Goal: Information Seeking & Learning: Learn about a topic

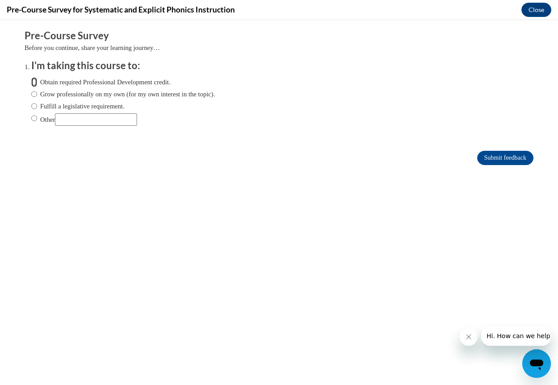
click at [31, 80] on input "Obtain required Professional Development credit." at bounding box center [34, 82] width 6 height 10
radio input "true"
click at [489, 159] on input "Submit feedback" at bounding box center [505, 158] width 56 height 14
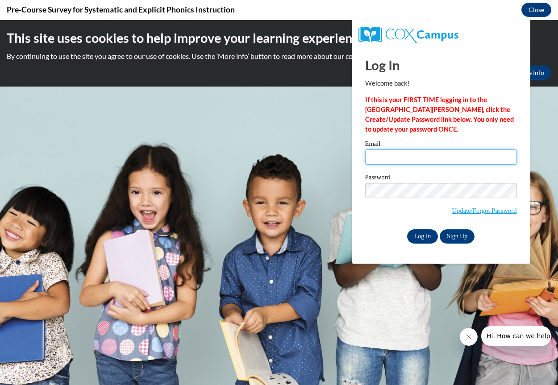
type input "cassiedyc@comcast.net"
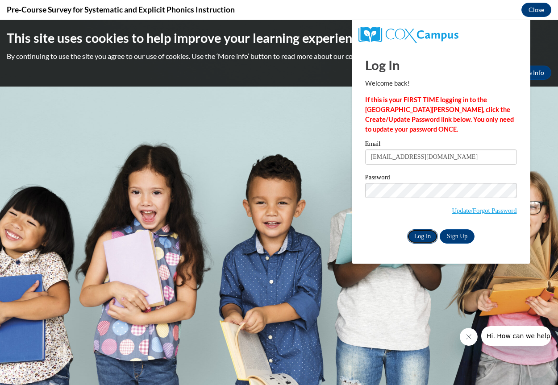
click at [423, 241] on input "Log In" at bounding box center [422, 236] width 31 height 14
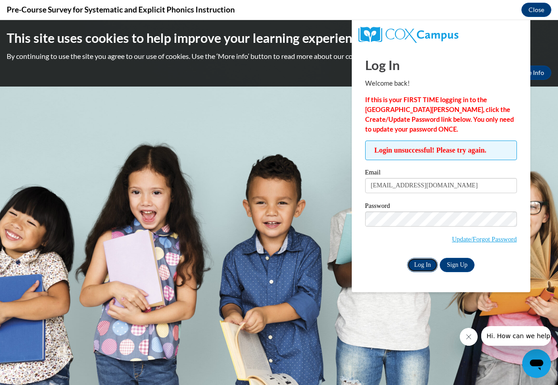
click at [420, 266] on input "Log In" at bounding box center [422, 265] width 31 height 14
click at [401, 207] on label "Password" at bounding box center [441, 207] width 152 height 9
click at [277, 212] on body "This site uses cookies to help improve your learning experience. By continuing …" at bounding box center [279, 202] width 558 height 365
click at [416, 263] on input "Log In" at bounding box center [422, 265] width 31 height 14
click at [303, 212] on body "This site uses cookies to help improve your learning experience. By continuing …" at bounding box center [279, 202] width 558 height 365
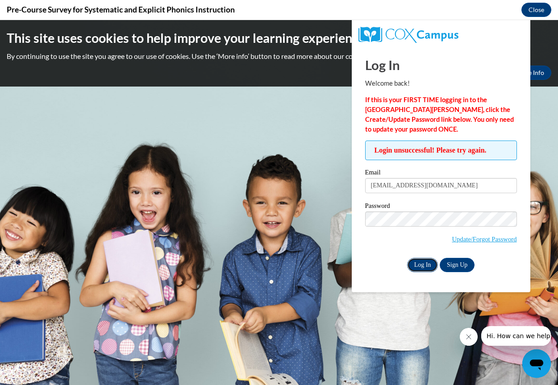
click at [416, 260] on input "Log In" at bounding box center [422, 265] width 31 height 14
click at [460, 236] on link "Update/Forgot Password" at bounding box center [484, 239] width 65 height 7
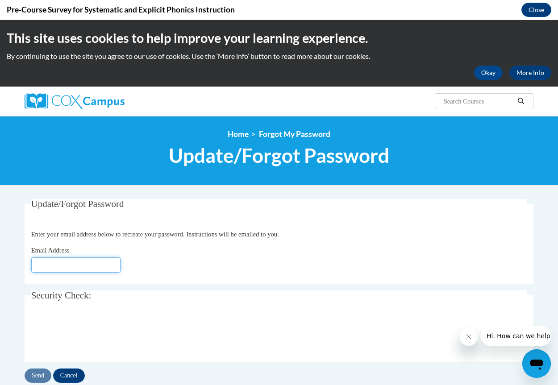
click at [59, 267] on input "Email Address" at bounding box center [75, 264] width 89 height 15
type input "cassiedyc@comcast.net"
click at [35, 373] on input "Send" at bounding box center [38, 376] width 27 height 14
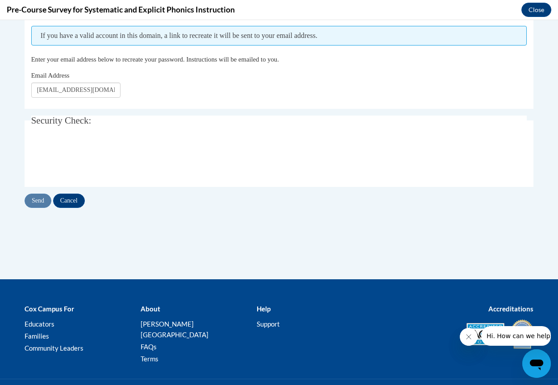
scroll to position [223, 0]
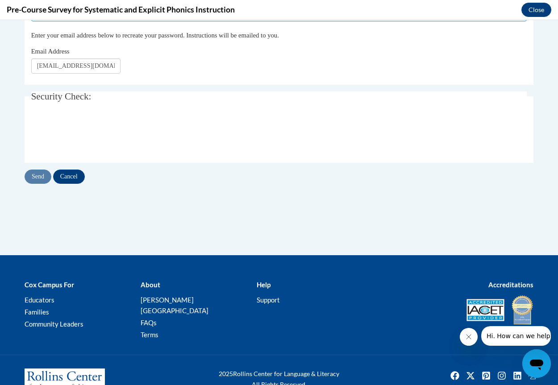
click at [35, 175] on div "Send Cancel" at bounding box center [279, 177] width 509 height 14
click at [43, 181] on input "Send" at bounding box center [38, 177] width 27 height 14
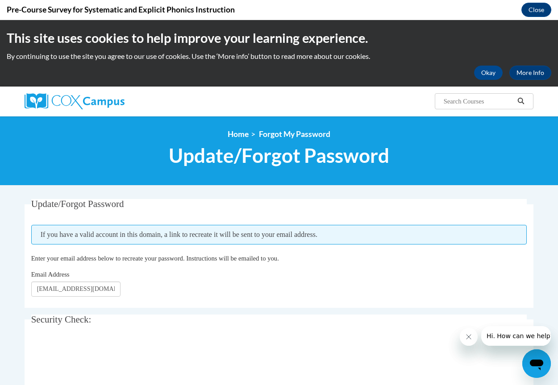
scroll to position [0, 0]
click at [477, 72] on button "Okay" at bounding box center [488, 73] width 29 height 14
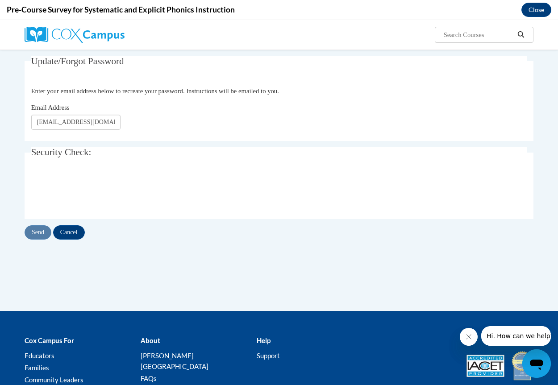
scroll to position [60, 0]
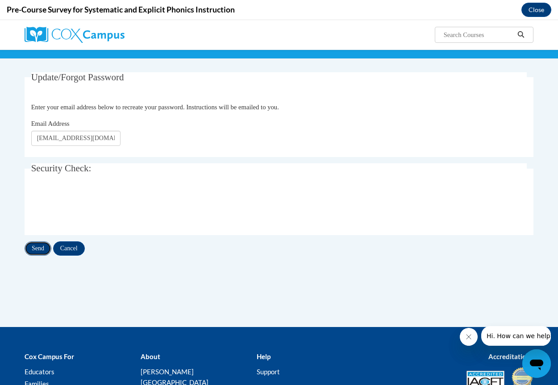
click at [34, 250] on input "Send" at bounding box center [38, 248] width 27 height 14
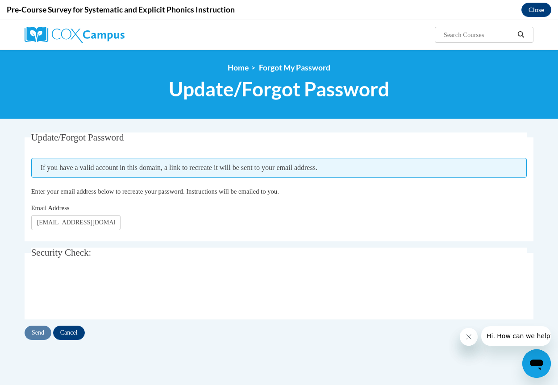
scroll to position [0, 0]
click at [34, 332] on input "Send" at bounding box center [38, 333] width 27 height 14
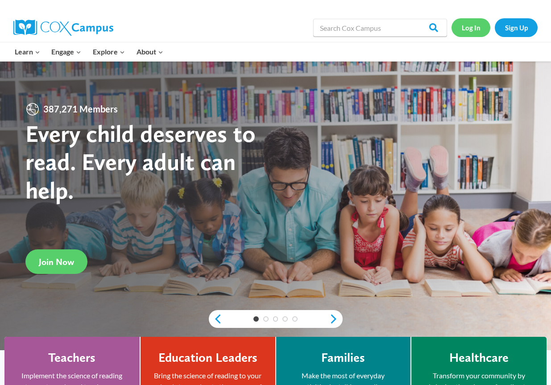
click at [467, 26] on link "Log In" at bounding box center [471, 27] width 39 height 18
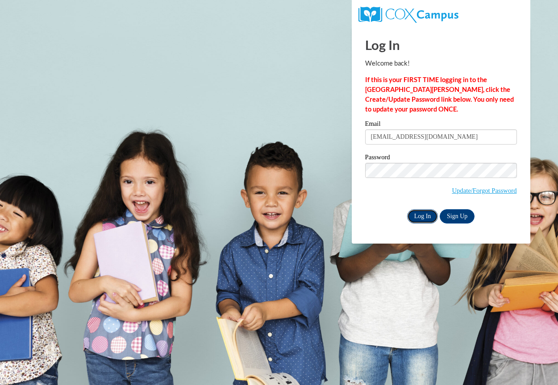
click at [425, 218] on input "Log In" at bounding box center [422, 216] width 31 height 14
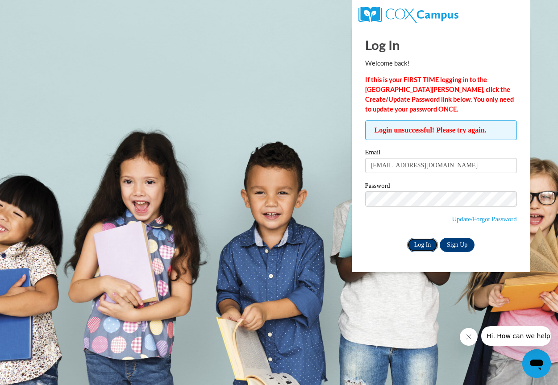
click at [415, 241] on input "Log In" at bounding box center [422, 245] width 31 height 14
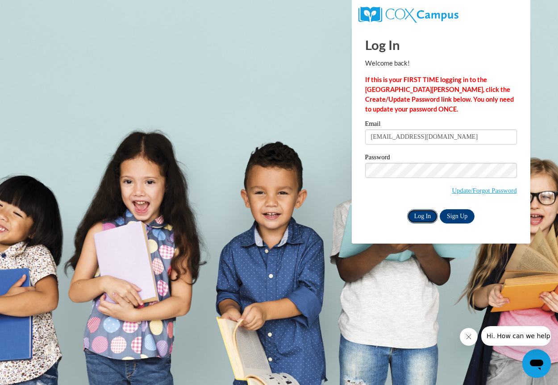
click at [427, 214] on input "Log In" at bounding box center [422, 216] width 31 height 14
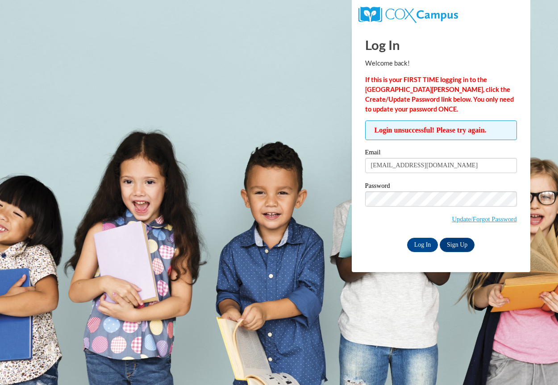
click at [413, 183] on label "Password" at bounding box center [441, 186] width 152 height 9
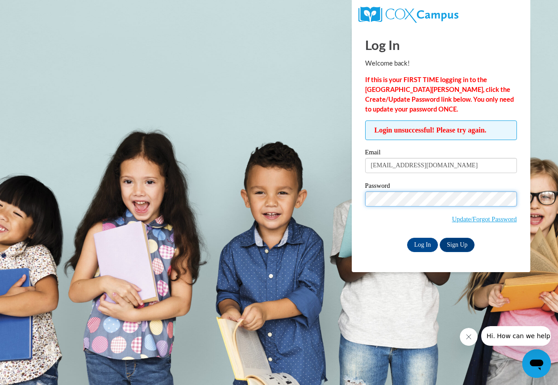
click at [267, 194] on body "Log In Welcome back! If this is your FIRST TIME logging in to the NEW Cox Campu…" at bounding box center [279, 192] width 558 height 385
click at [385, 227] on span "Update/Forgot Password" at bounding box center [441, 209] width 152 height 37
click at [419, 244] on input "Log In" at bounding box center [422, 245] width 31 height 14
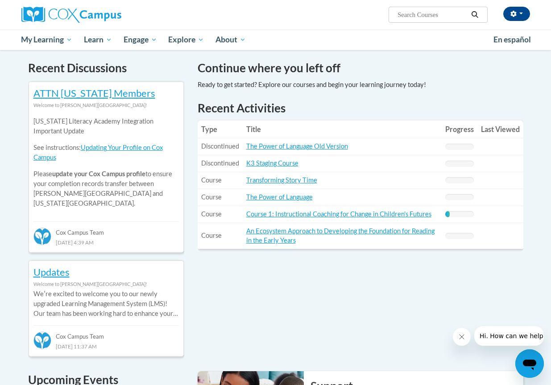
scroll to position [268, 0]
click at [282, 197] on link "The Power of Language" at bounding box center [279, 197] width 66 height 8
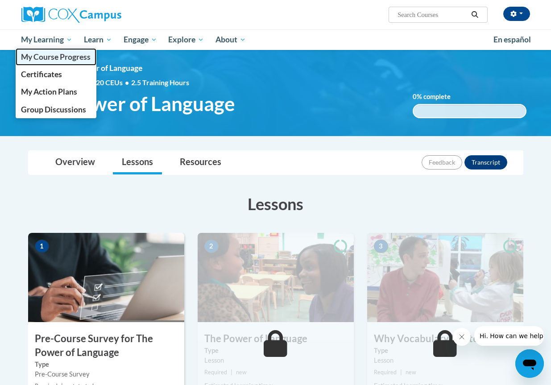
click at [55, 56] on span "My Course Progress" at bounding box center [56, 56] width 70 height 9
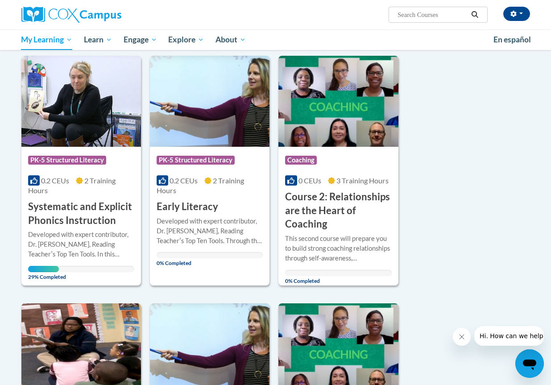
scroll to position [134, 0]
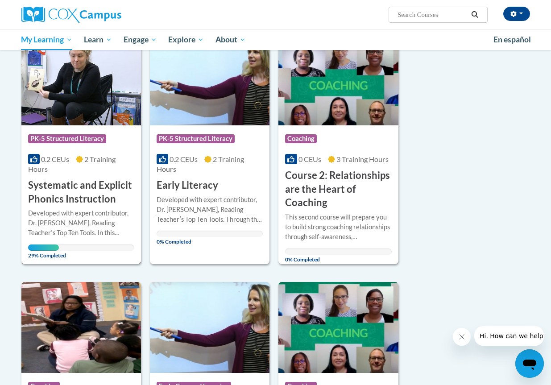
click at [46, 248] on span "29% Completed" at bounding box center [43, 252] width 31 height 14
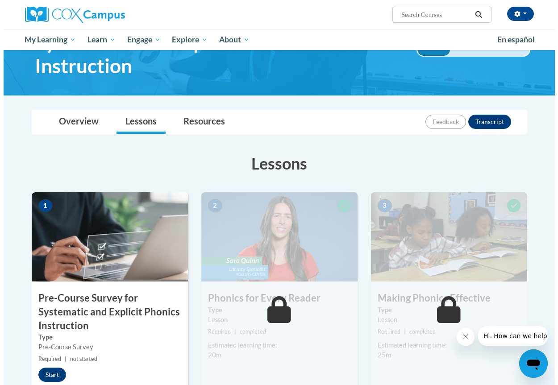
scroll to position [178, 0]
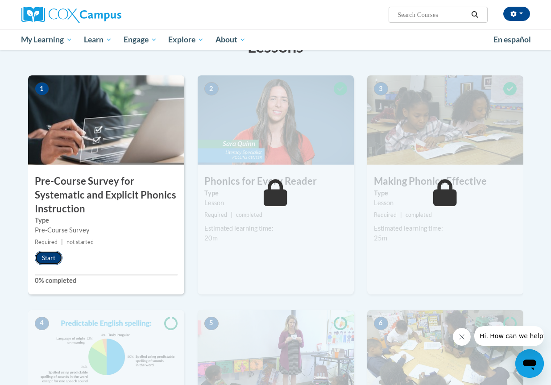
click at [55, 254] on button "Start" at bounding box center [49, 258] width 28 height 14
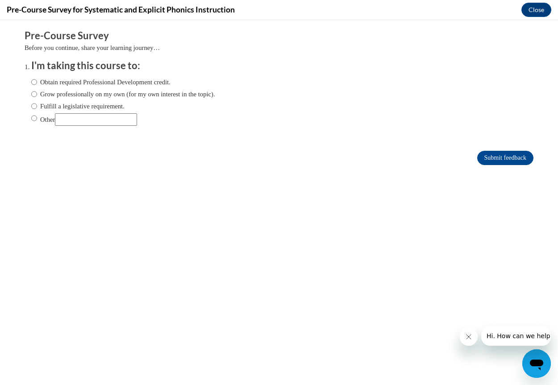
scroll to position [0, 0]
click at [31, 81] on input "Obtain required Professional Development credit." at bounding box center [34, 82] width 6 height 10
radio input "true"
click at [491, 154] on input "Submit feedback" at bounding box center [505, 158] width 56 height 14
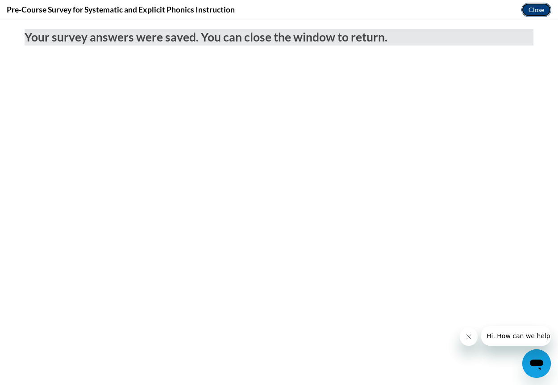
click at [542, 5] on button "Close" at bounding box center [536, 10] width 30 height 14
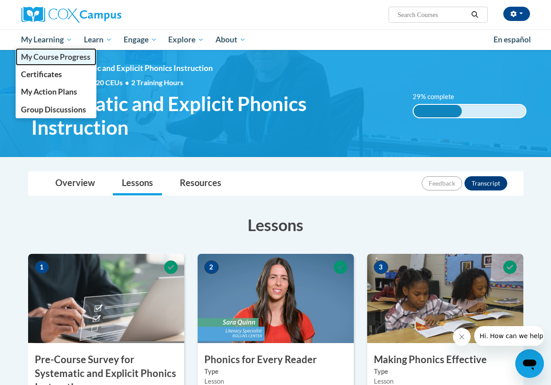
click at [57, 57] on span "My Course Progress" at bounding box center [56, 56] width 70 height 9
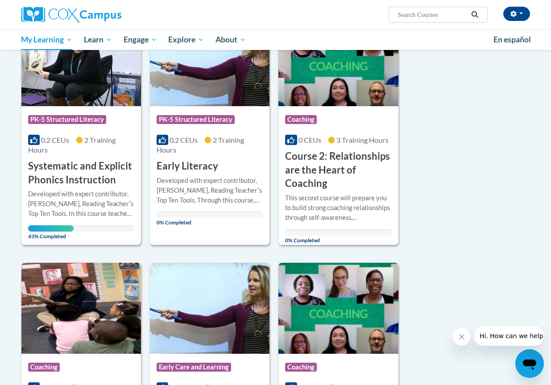
scroll to position [223, 0]
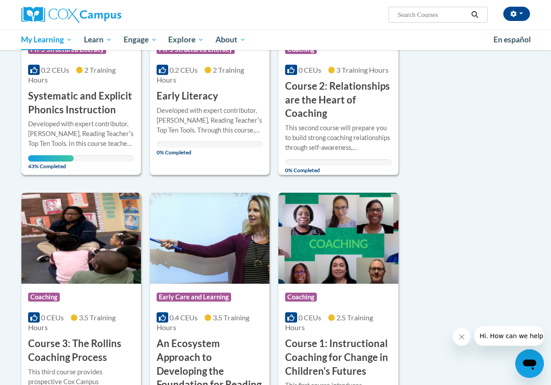
click at [76, 105] on h3 "Systematic and Explicit Phonics Instruction" at bounding box center [81, 103] width 106 height 28
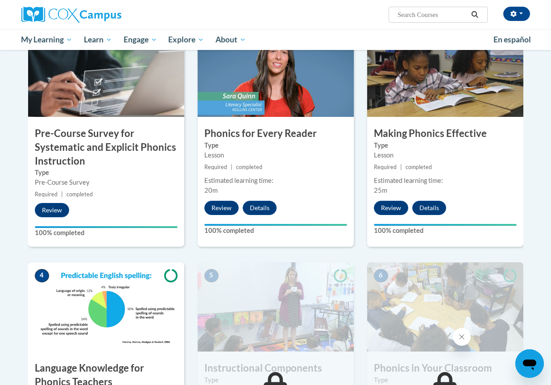
scroll to position [268, 0]
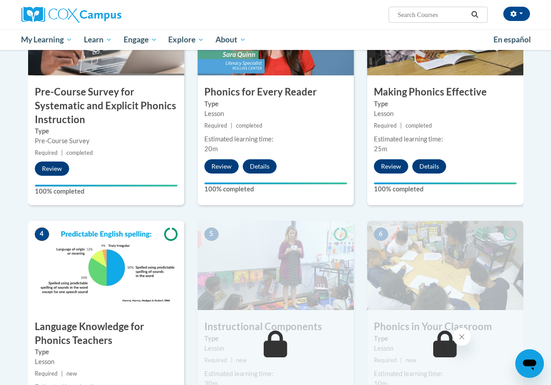
click at [100, 259] on img at bounding box center [106, 265] width 156 height 89
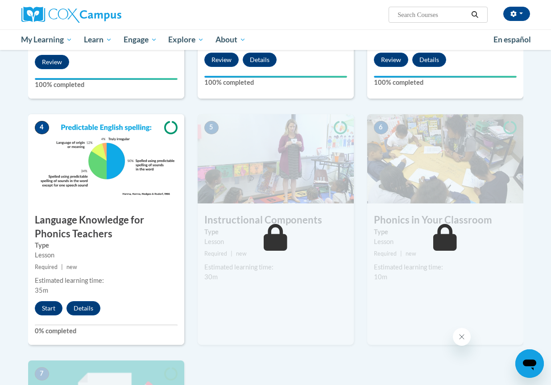
scroll to position [402, 0]
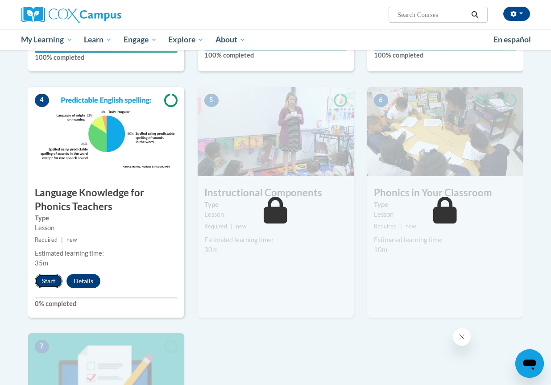
click at [51, 281] on button "Start" at bounding box center [49, 281] width 28 height 14
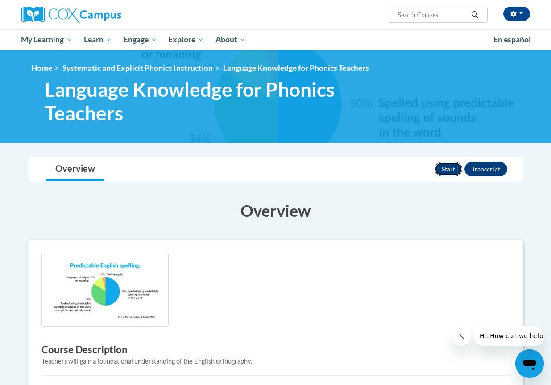
click at [454, 167] on button "Start" at bounding box center [449, 169] width 28 height 14
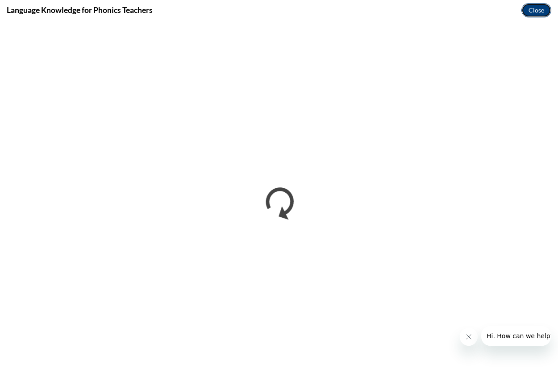
click at [533, 11] on button "Close" at bounding box center [536, 10] width 30 height 14
click at [465, 340] on icon "Close message from company" at bounding box center [467, 336] width 7 height 7
